Goal: Task Accomplishment & Management: Use online tool/utility

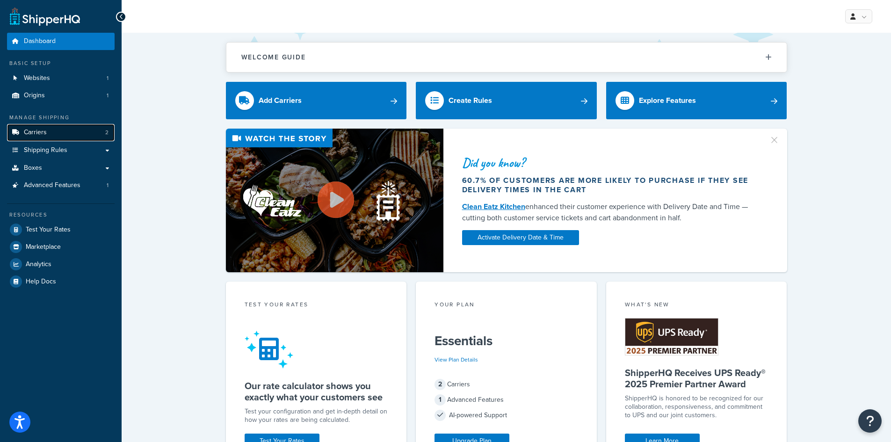
click at [37, 137] on link "Carriers 2" at bounding box center [61, 132] width 108 height 17
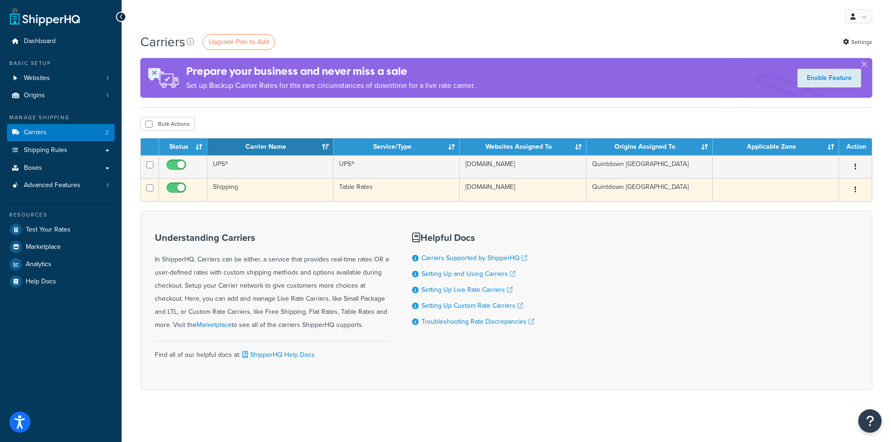
click at [370, 188] on td "Table Rates" at bounding box center [397, 189] width 126 height 23
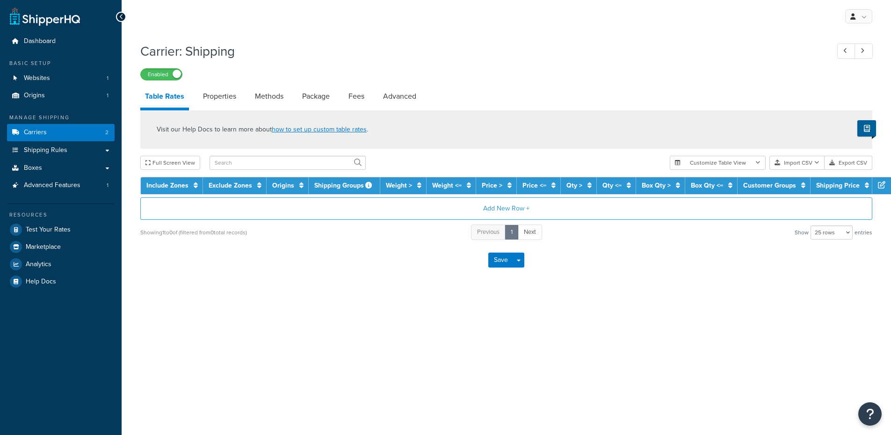
select select "25"
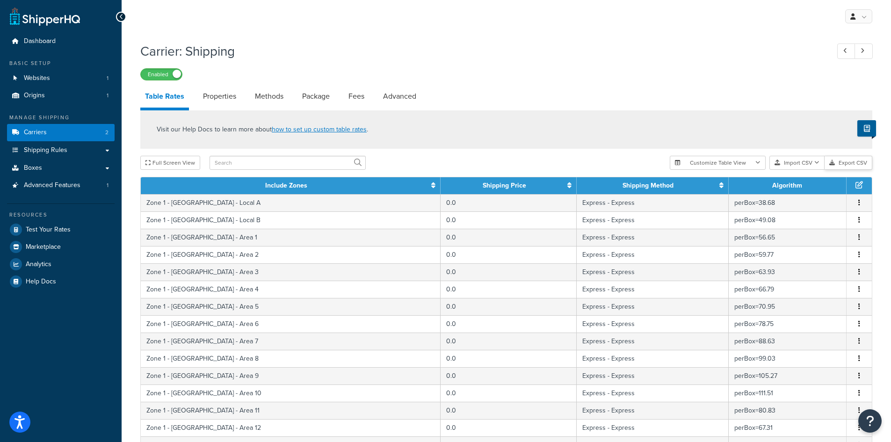
click at [859, 164] on button "Export CSV" at bounding box center [849, 163] width 48 height 14
click at [240, 162] on input "text" at bounding box center [288, 163] width 156 height 14
type input "39"
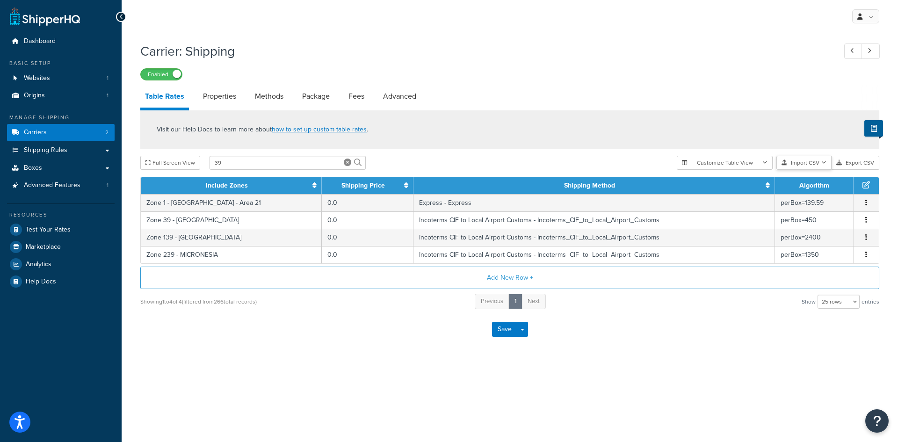
click at [796, 162] on button "Import CSV" at bounding box center [804, 163] width 55 height 14
click at [816, 170] on div "Customize Table View Show all columns Show selected columns Import CSV Import a…" at bounding box center [778, 163] width 203 height 14
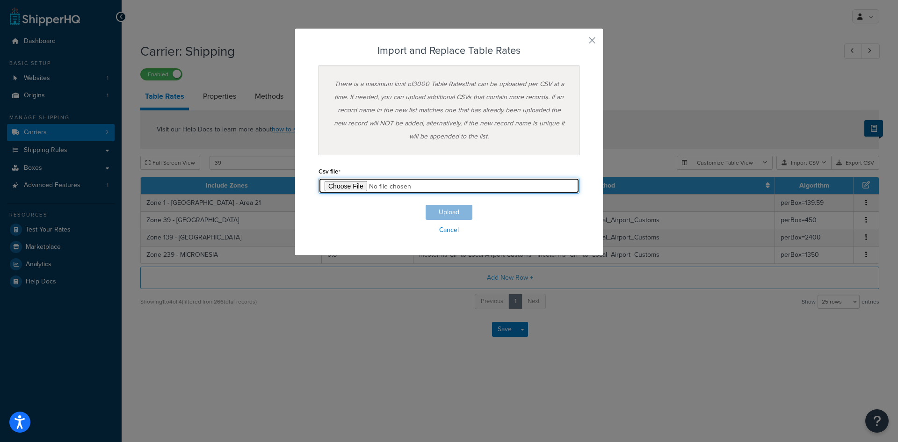
click at [343, 186] on input "file" at bounding box center [449, 186] width 261 height 16
type input "C:\fakepath\Table Rate Export-2025-09-02 0127.csv"
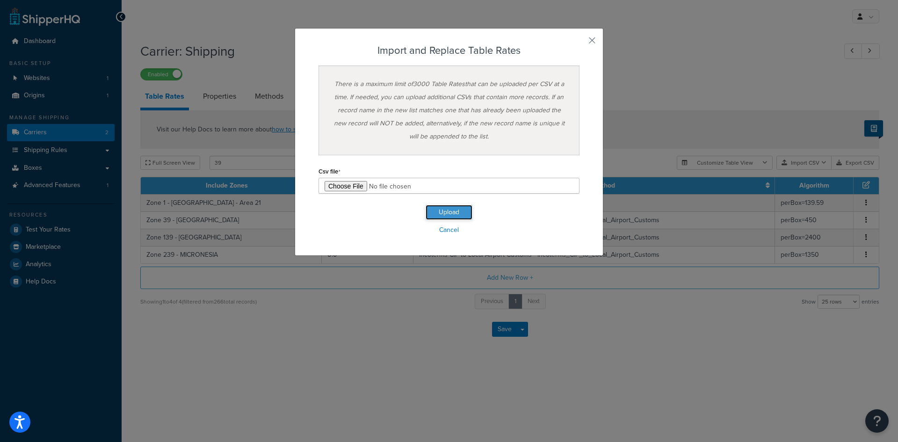
click at [451, 210] on button "Upload" at bounding box center [449, 212] width 47 height 15
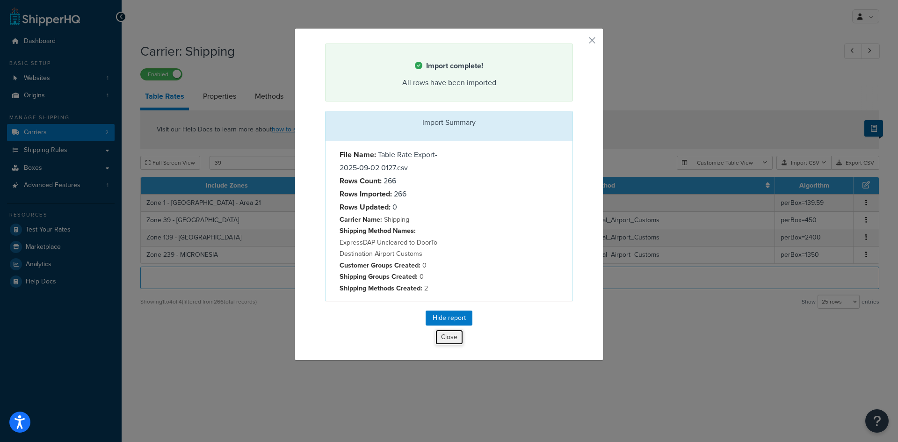
click at [447, 337] on button "Close" at bounding box center [449, 337] width 29 height 16
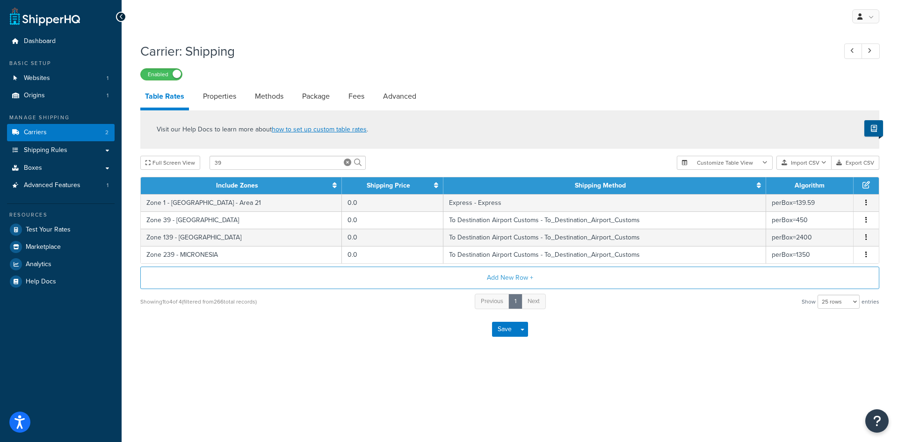
click at [163, 95] on link "Table Rates" at bounding box center [164, 97] width 49 height 25
click at [349, 163] on icon at bounding box center [347, 162] width 7 height 7
